Goal: Task Accomplishment & Management: Manage account settings

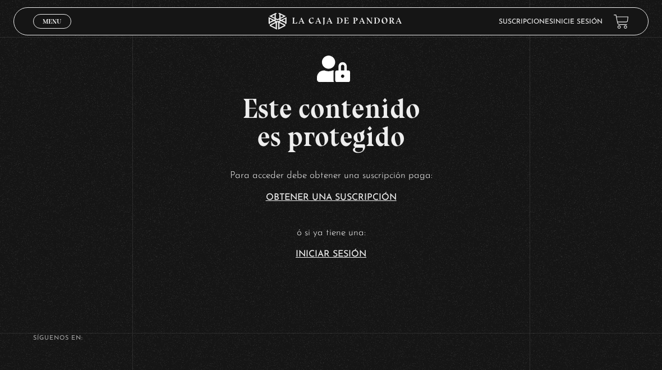
click at [339, 258] on link "Iniciar Sesión" at bounding box center [331, 254] width 71 height 9
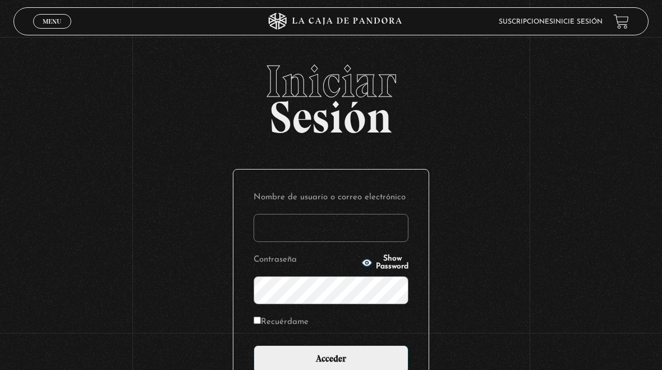
type input "meyro04@hotmail.com"
click at [357, 366] on input "Acceder" at bounding box center [331, 359] width 155 height 28
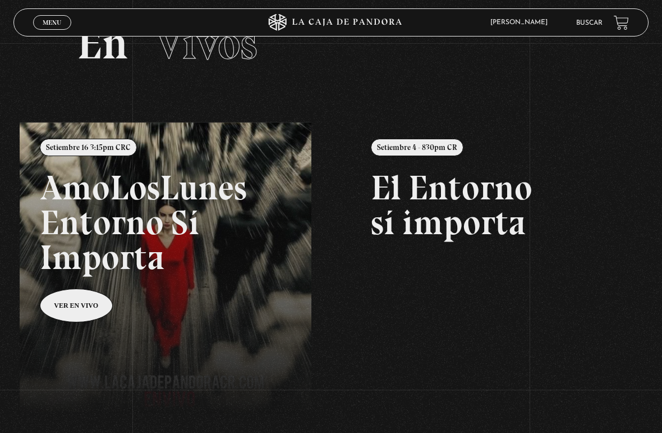
scroll to position [51, 0]
